Goal: Information Seeking & Learning: Learn about a topic

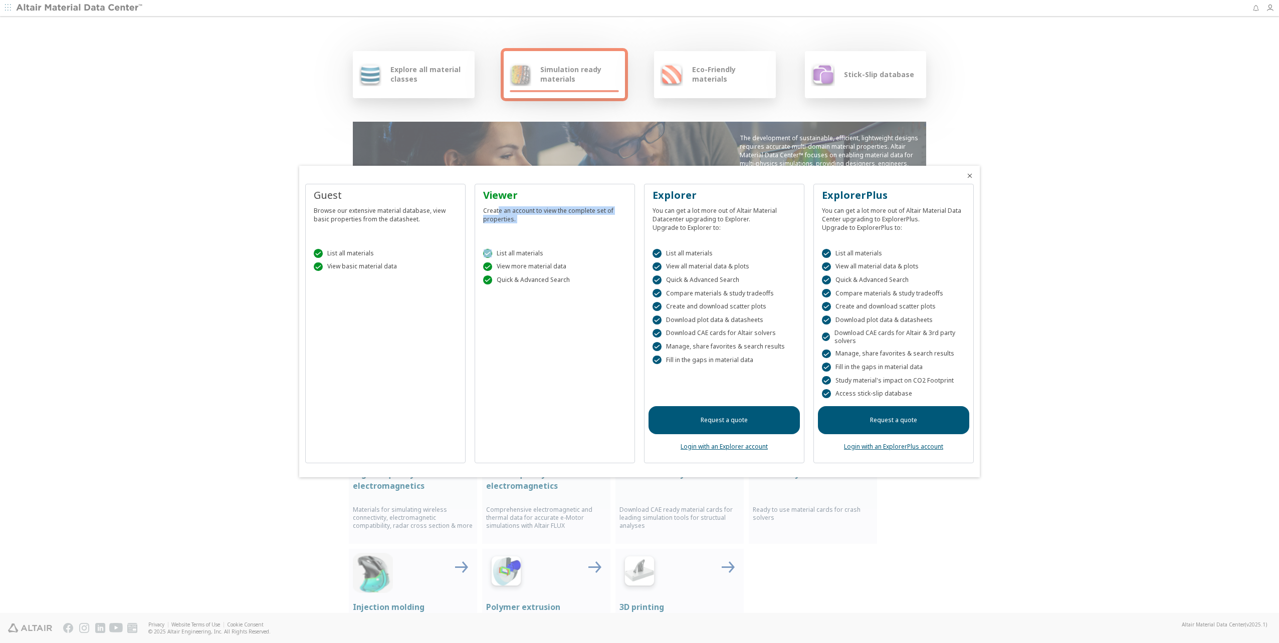
drag, startPoint x: 498, startPoint y: 214, endPoint x: 546, endPoint y: 237, distance: 53.1
click at [546, 237] on div "Viewer Create an account to view the complete set of properties.  List all mat…" at bounding box center [555, 324] width 160 height 280
click at [543, 237] on div " List all materials  View more material data  Quick & Advanced Search" at bounding box center [554, 265] width 151 height 56
click at [523, 321] on div "Viewer Create an account to view the complete set of properties.  List all mat…" at bounding box center [555, 324] width 160 height 280
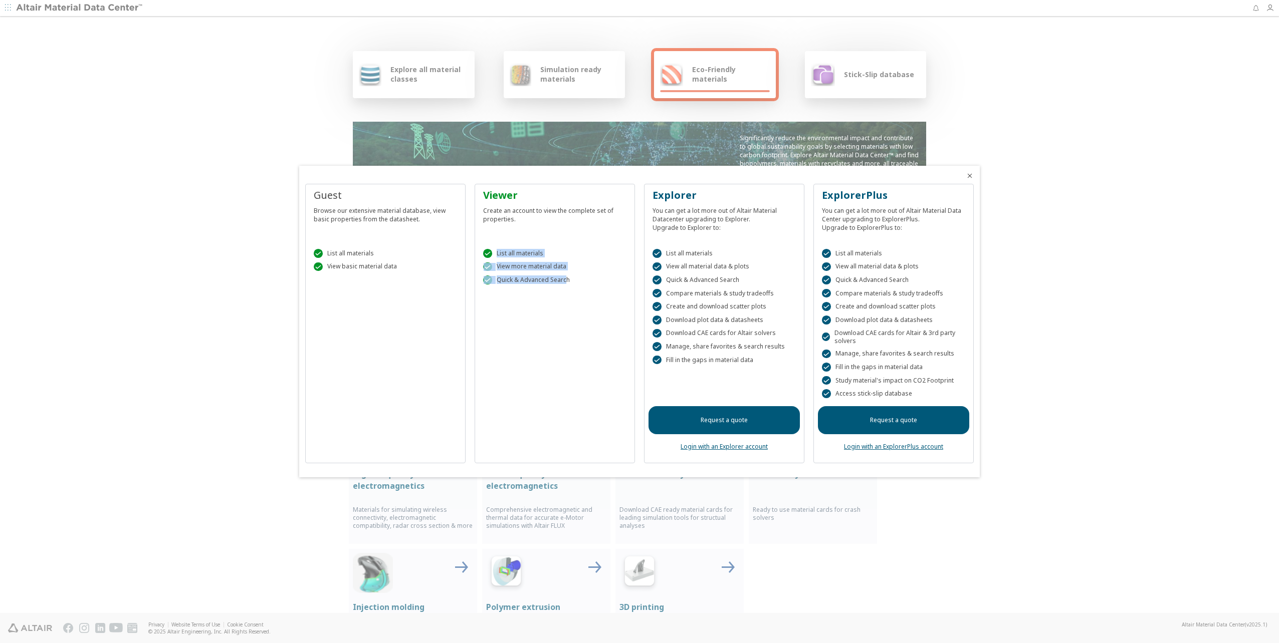
drag, startPoint x: 496, startPoint y: 255, endPoint x: 564, endPoint y: 281, distance: 72.8
click at [564, 281] on div " List all materials  View more material data  Quick & Advanced Search" at bounding box center [554, 265] width 151 height 56
click at [755, 242] on div " List all materials  View all material data & plots  Quick & Advanced Search…" at bounding box center [723, 315] width 151 height 156
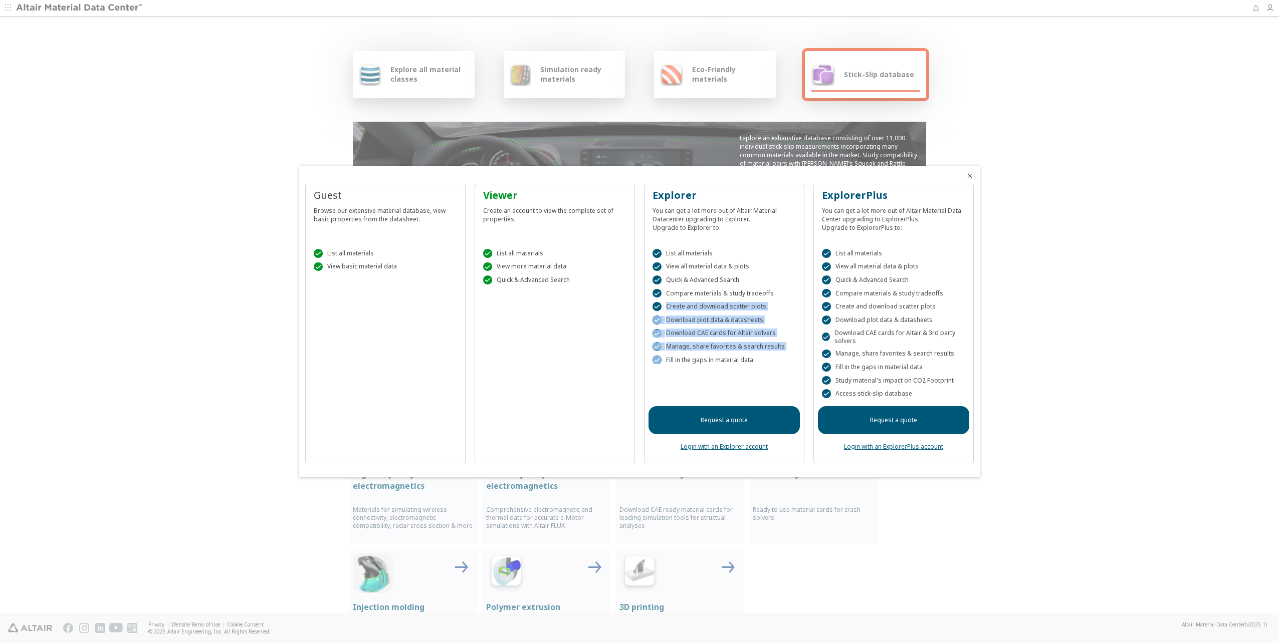
drag, startPoint x: 662, startPoint y: 304, endPoint x: 754, endPoint y: 356, distance: 105.0
click at [754, 356] on div " List all materials  View all material data & plots  Quick & Advanced Search…" at bounding box center [723, 315] width 151 height 156
drag, startPoint x: 754, startPoint y: 356, endPoint x: 736, endPoint y: 365, distance: 20.2
click at [736, 365] on div " List all materials  View all material data & plots  Quick & Advanced Search…" at bounding box center [723, 315] width 151 height 156
click at [505, 194] on div "Viewer" at bounding box center [554, 195] width 143 height 14
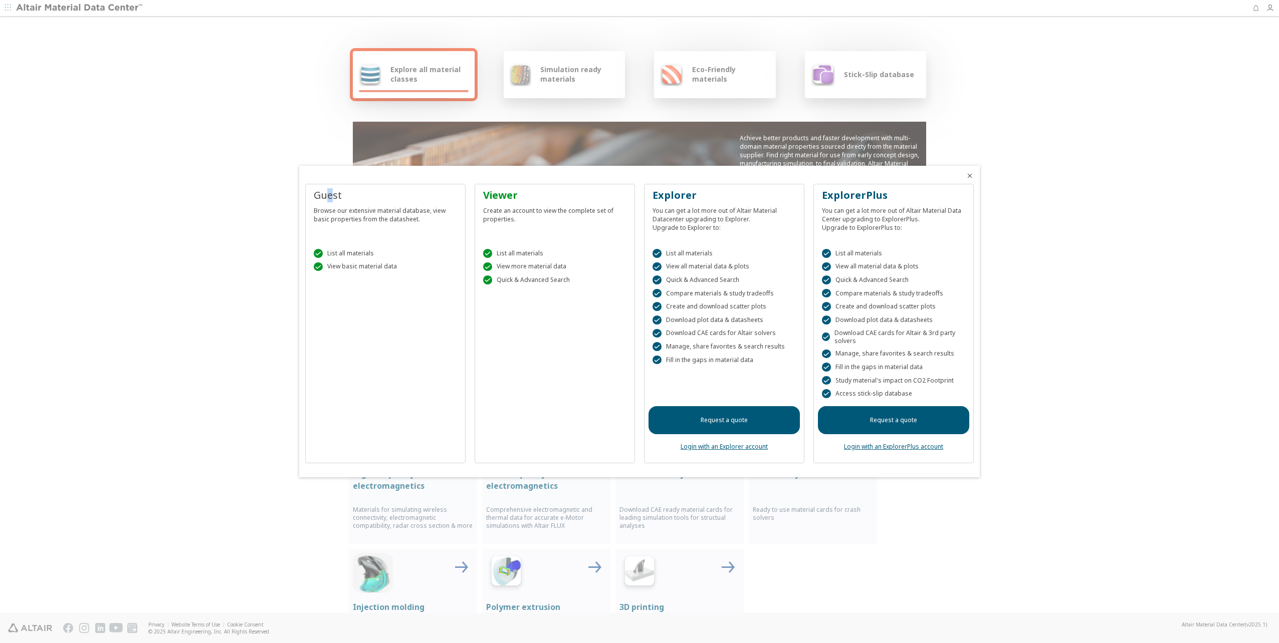
drag, startPoint x: 333, startPoint y: 190, endPoint x: 326, endPoint y: 195, distance: 8.9
click at [326, 195] on div "Guest" at bounding box center [385, 195] width 143 height 14
click at [322, 198] on div "Guest" at bounding box center [385, 195] width 143 height 14
click at [500, 200] on div "Viewer" at bounding box center [554, 195] width 143 height 14
click at [510, 197] on div "Viewer" at bounding box center [554, 195] width 143 height 14
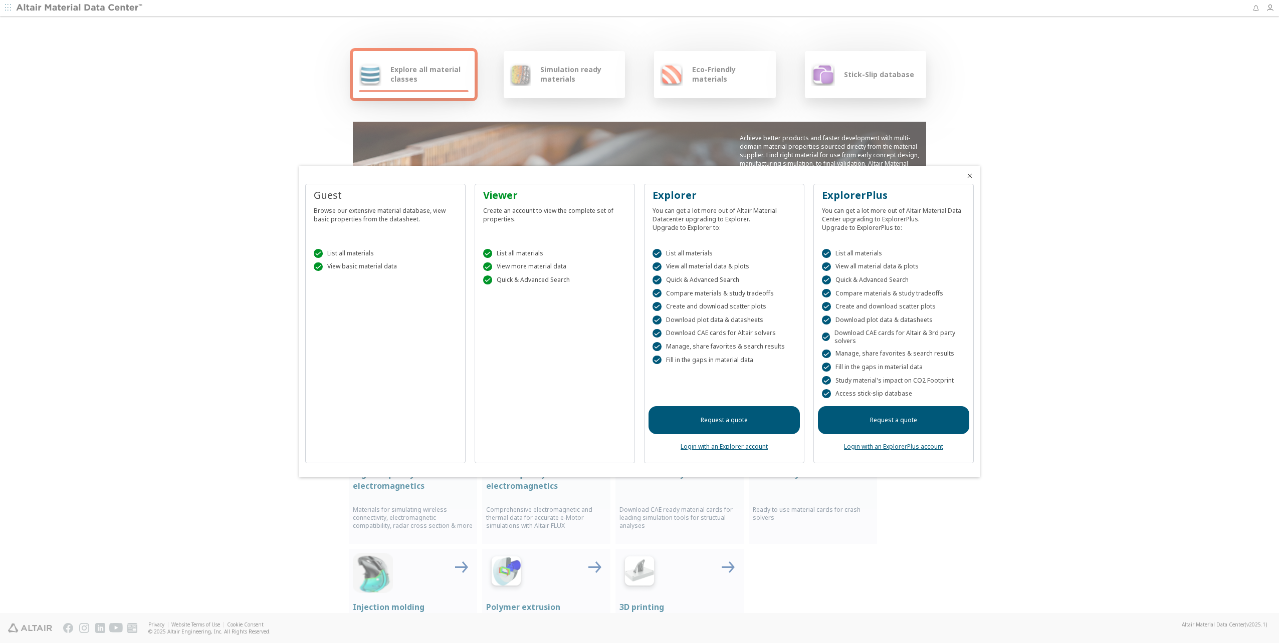
click at [970, 175] on icon "Close" at bounding box center [970, 176] width 8 height 8
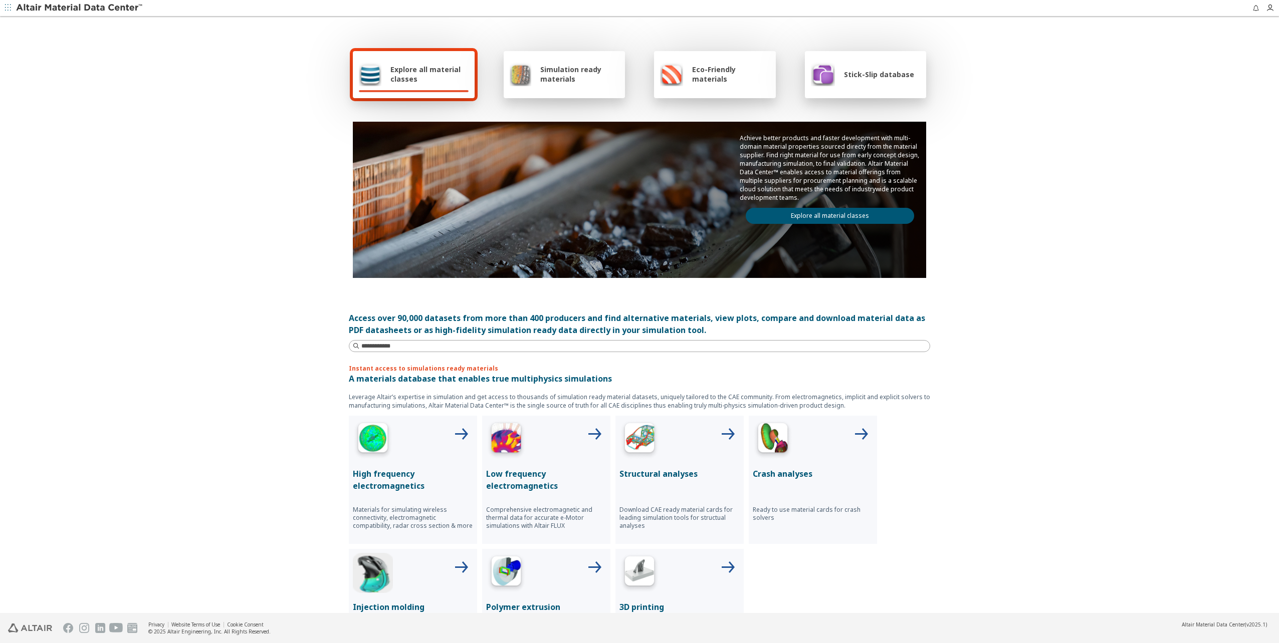
click at [566, 78] on span "Simulation ready materials" at bounding box center [579, 74] width 79 height 19
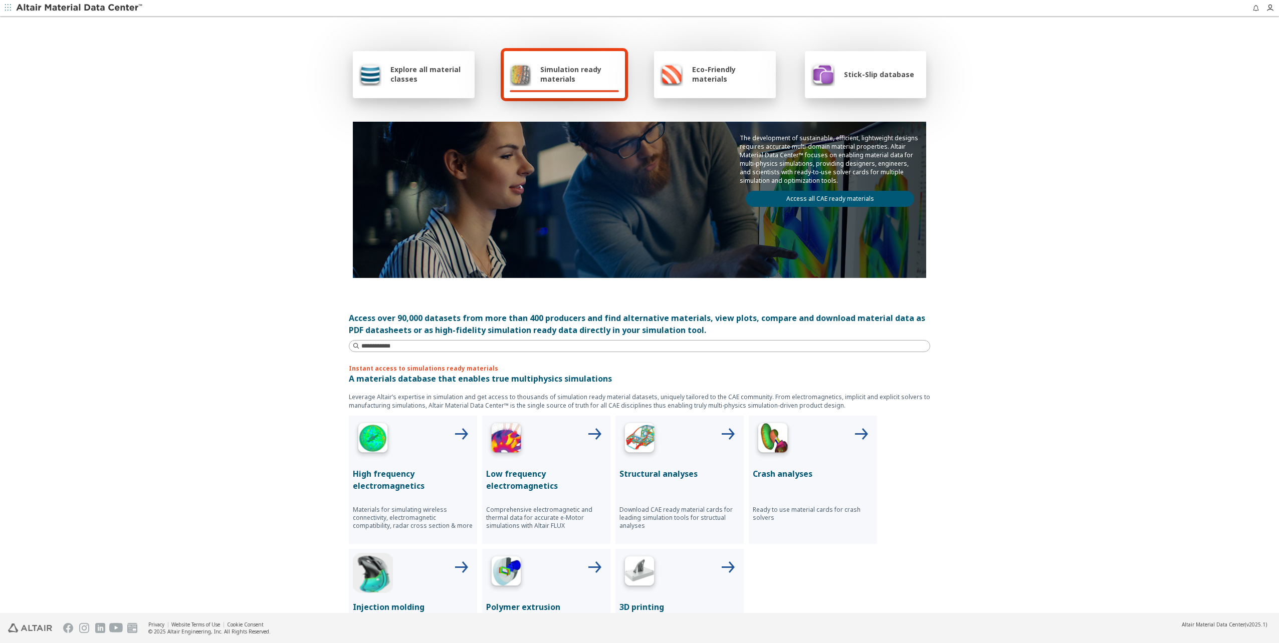
click at [414, 75] on span "Explore all material classes" at bounding box center [429, 74] width 78 height 19
click at [418, 67] on span "Explore all material classes" at bounding box center [429, 74] width 78 height 19
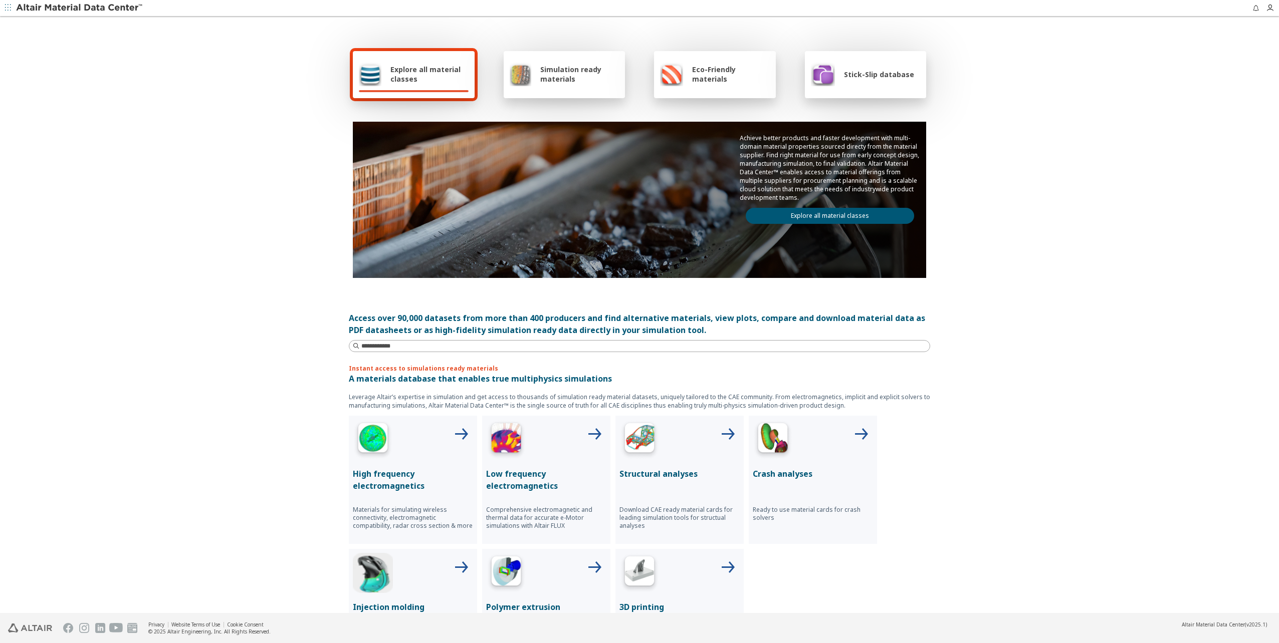
click at [844, 211] on link "Explore all material classes" at bounding box center [830, 216] width 168 height 16
